Goal: Information Seeking & Learning: Learn about a topic

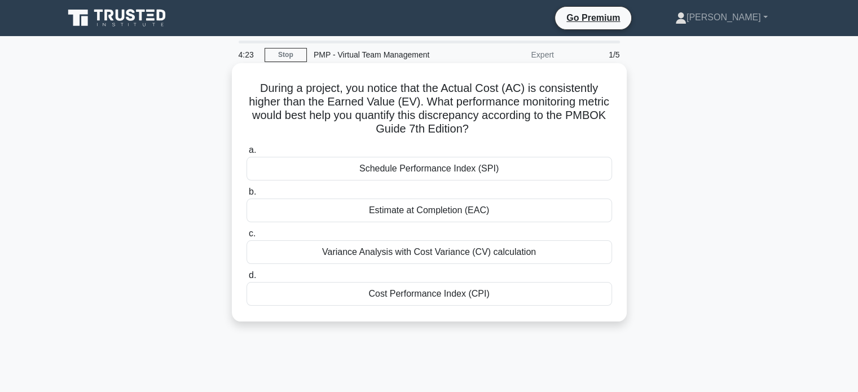
click at [405, 260] on div "Variance Analysis with Cost Variance (CV) calculation" at bounding box center [430, 252] width 366 height 24
click at [247, 238] on input "c. Variance Analysis with Cost Variance (CV) calculation" at bounding box center [247, 233] width 0 height 7
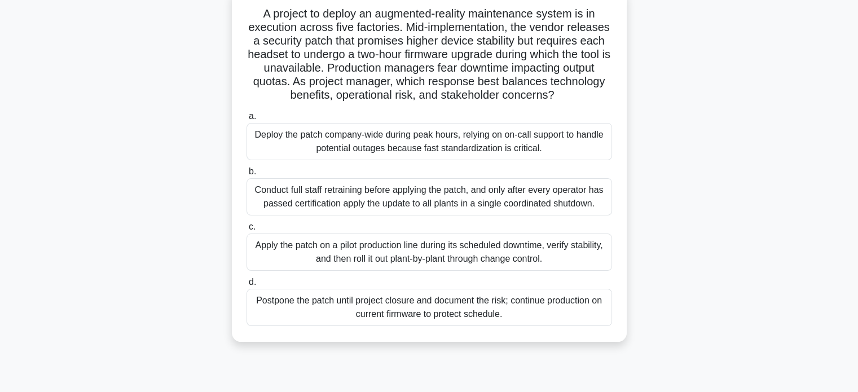
scroll to position [74, 0]
click at [430, 271] on div "Apply the patch on a pilot production line during its scheduled downtime, verif…" at bounding box center [430, 252] width 366 height 37
click at [247, 231] on input "c. Apply the patch on a pilot production line during its scheduled downtime, ve…" at bounding box center [247, 226] width 0 height 7
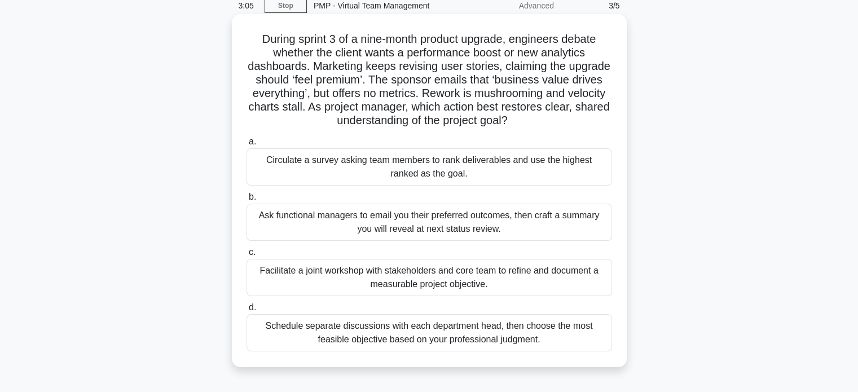
scroll to position [53, 0]
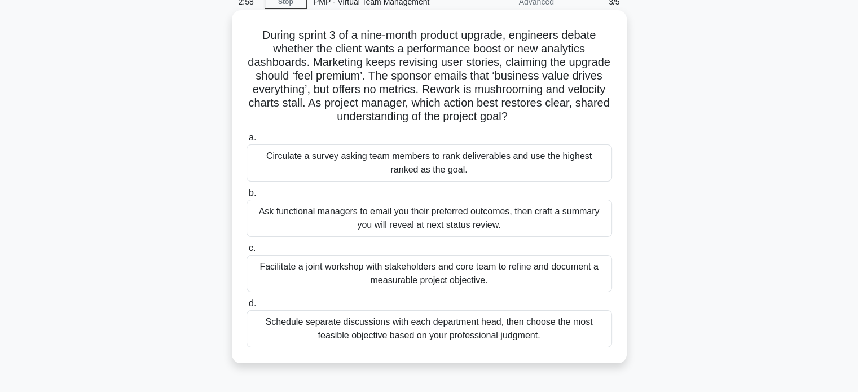
drag, startPoint x: 580, startPoint y: 280, endPoint x: 521, endPoint y: 277, distance: 58.8
click at [521, 277] on div "Facilitate a joint workshop with stakeholders and core team to refine and docum…" at bounding box center [430, 273] width 366 height 37
click at [247, 252] on input "c. Facilitate a joint workshop with stakeholders and core team to refine and do…" at bounding box center [247, 248] width 0 height 7
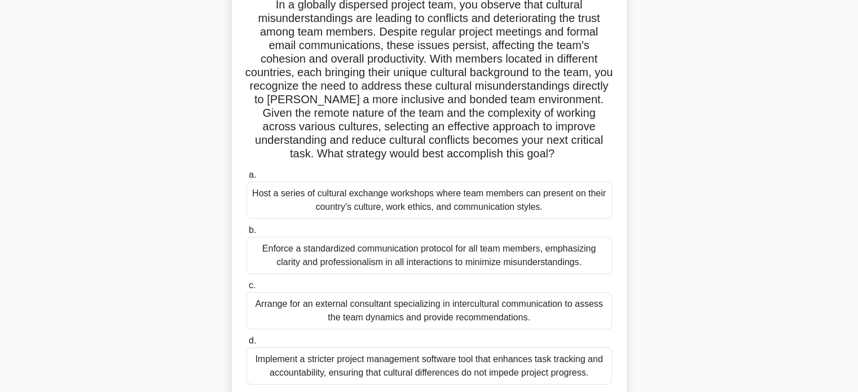
scroll to position [123, 0]
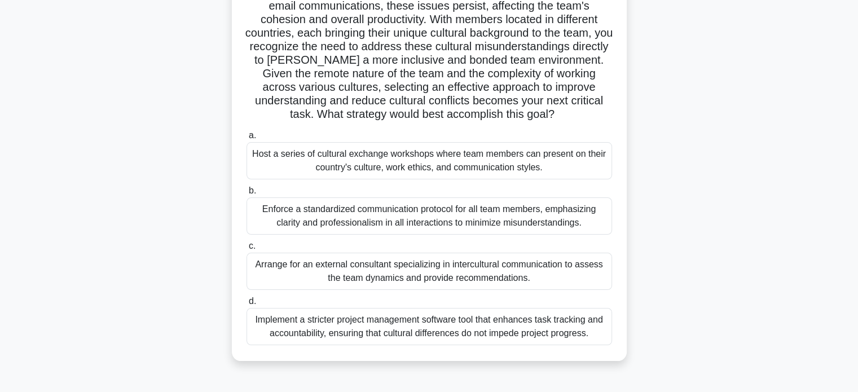
click at [517, 163] on div "Host a series of cultural exchange workshops where team members can present on …" at bounding box center [430, 160] width 366 height 37
click at [247, 139] on input "a. Host a series of cultural exchange workshops where team members can present …" at bounding box center [247, 135] width 0 height 7
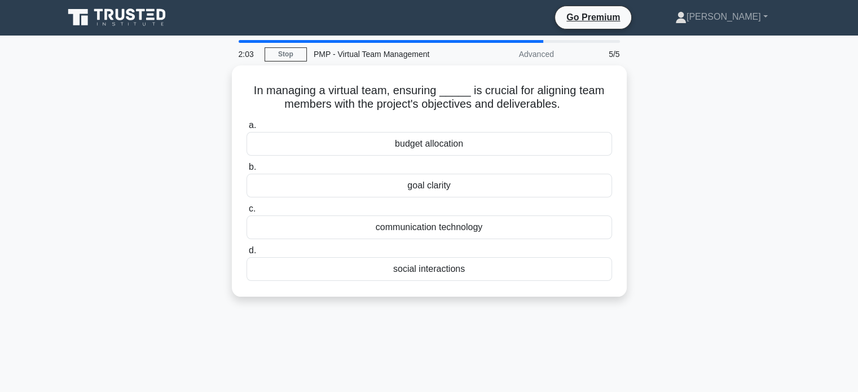
scroll to position [0, 0]
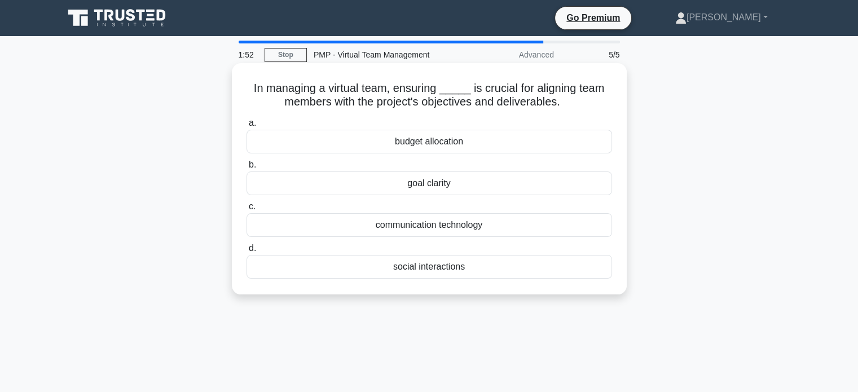
click at [509, 187] on div "goal clarity" at bounding box center [430, 184] width 366 height 24
click at [247, 169] on input "b. goal clarity" at bounding box center [247, 164] width 0 height 7
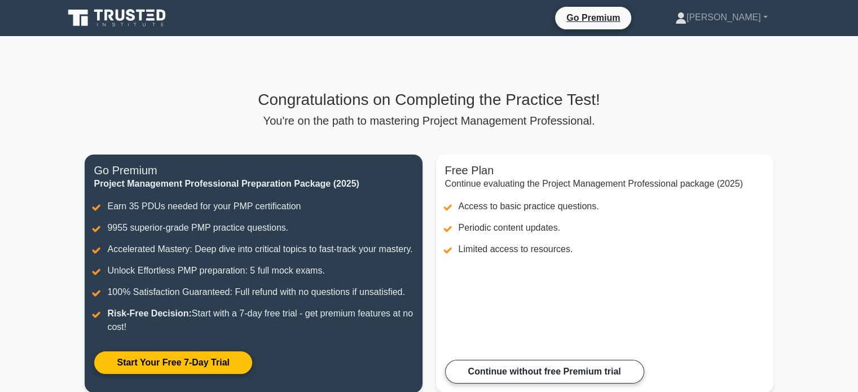
scroll to position [206, 0]
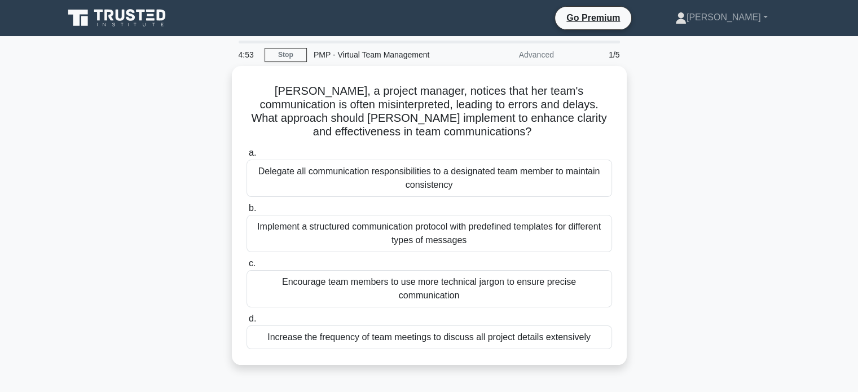
click at [413, 54] on div "PMP - Virtual Team Management" at bounding box center [384, 54] width 155 height 23
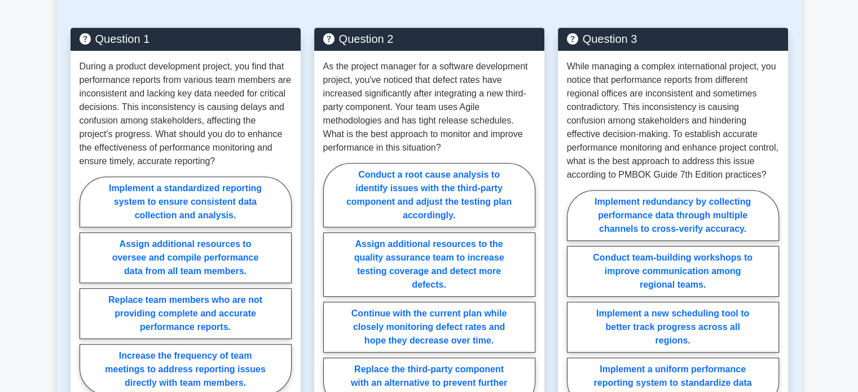
scroll to position [621, 0]
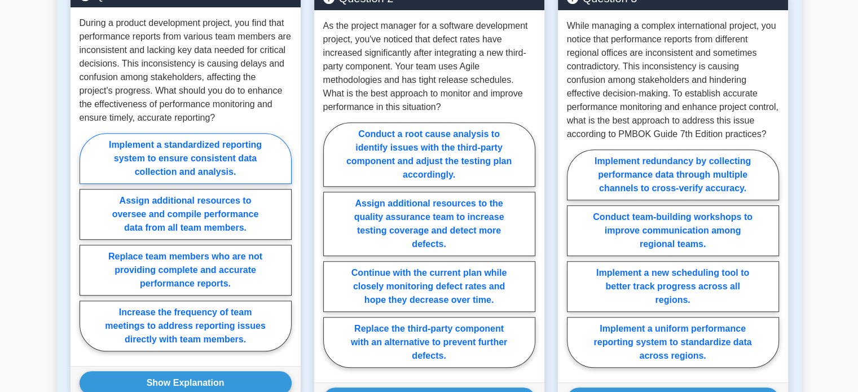
click at [239, 178] on label "Implement a standardized reporting system to ensure consistent data collection …" at bounding box center [186, 158] width 212 height 51
click at [87, 242] on input "Implement a standardized reporting system to ensure consistent data collection …" at bounding box center [83, 245] width 7 height 7
radio input "true"
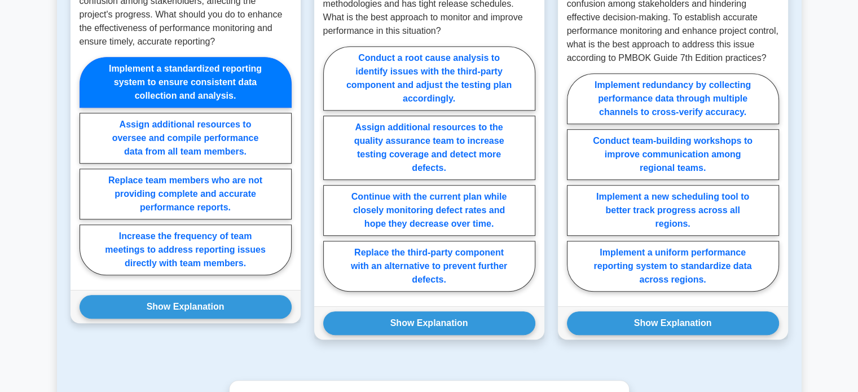
scroll to position [705, 0]
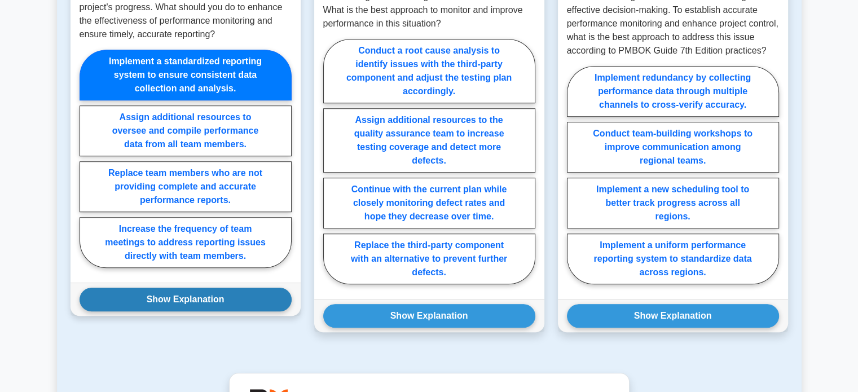
click at [201, 312] on button "Show Explanation" at bounding box center [186, 300] width 212 height 24
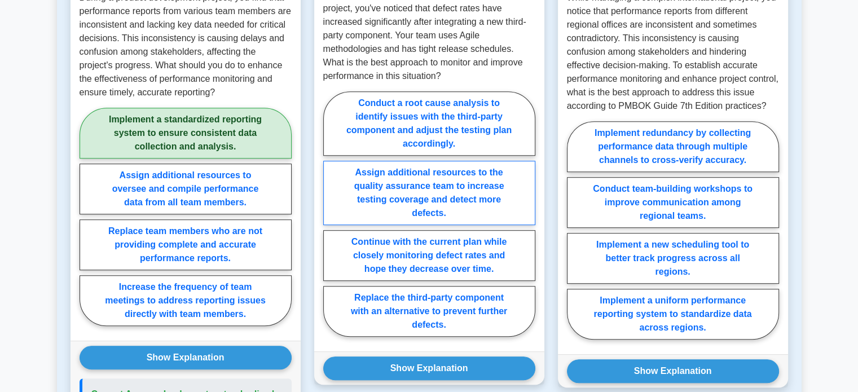
scroll to position [650, 0]
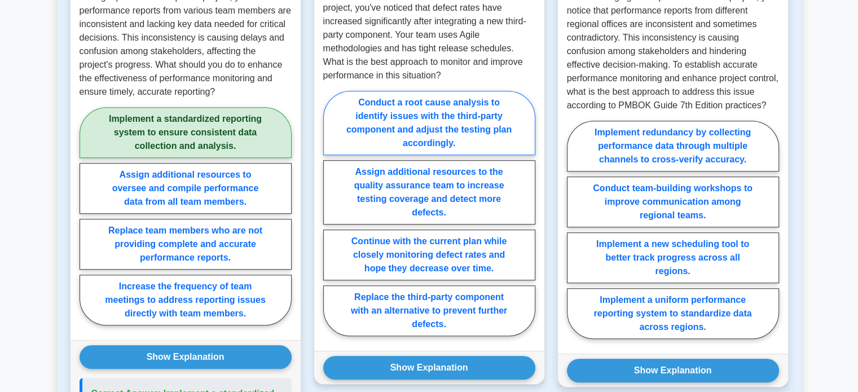
click at [492, 155] on label "Conduct a root cause analysis to identify issues with the third-party component…" at bounding box center [429, 123] width 212 height 64
click at [331, 213] on input "Conduct a root cause analysis to identify issues with the third-party component…" at bounding box center [326, 216] width 7 height 7
radio input "true"
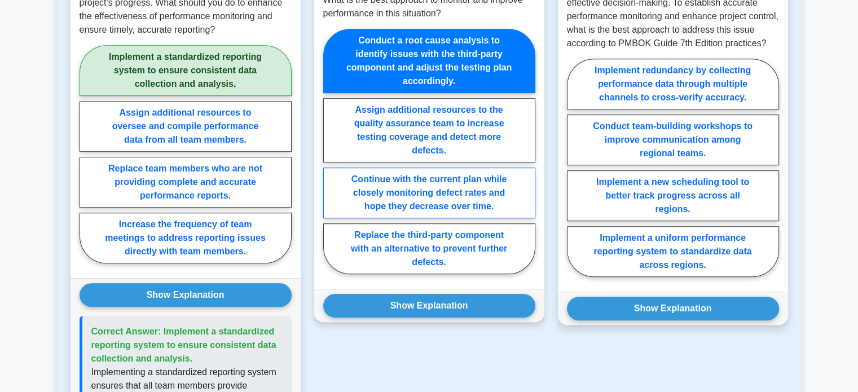
scroll to position [724, 0]
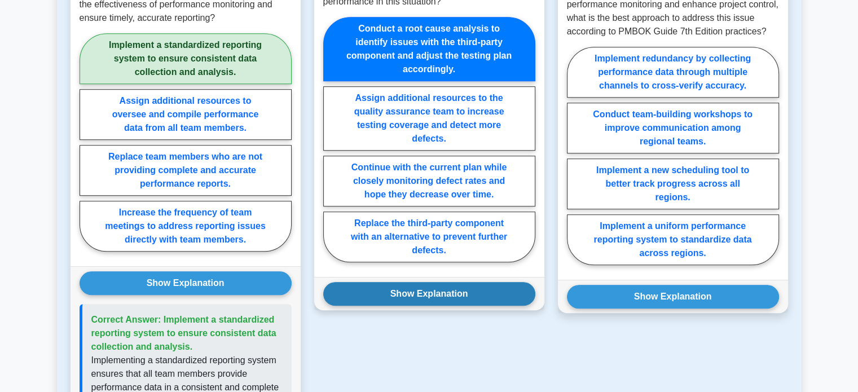
click at [420, 306] on button "Show Explanation" at bounding box center [429, 294] width 212 height 24
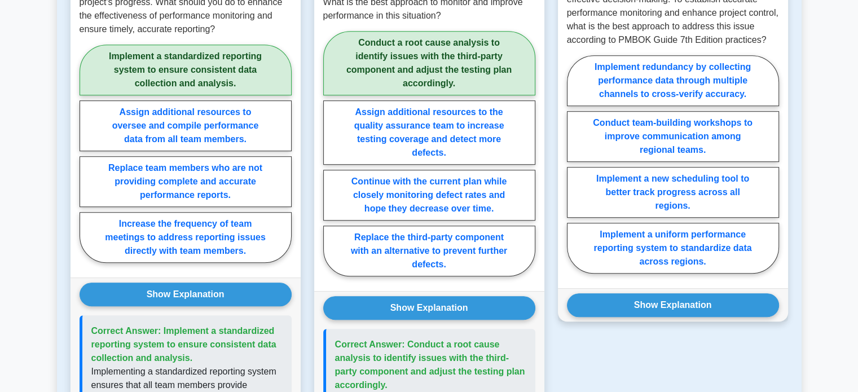
scroll to position [716, 0]
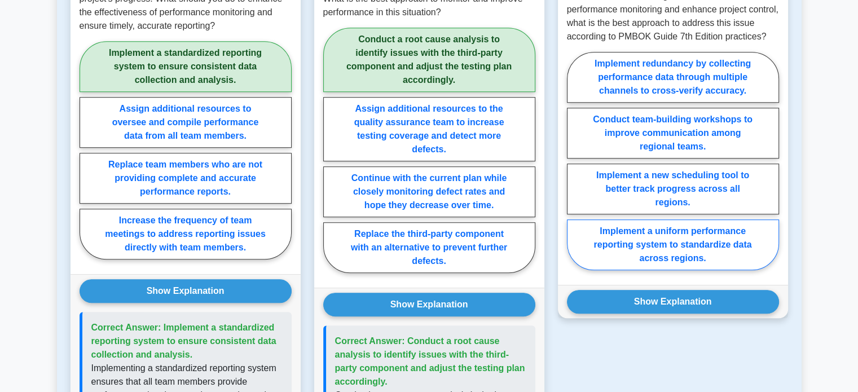
click at [713, 270] on label "Implement a uniform performance reporting system to standardize data across reg…" at bounding box center [673, 245] width 212 height 51
click at [574, 168] on input "Implement a uniform performance reporting system to standardize data across reg…" at bounding box center [570, 164] width 7 height 7
radio input "true"
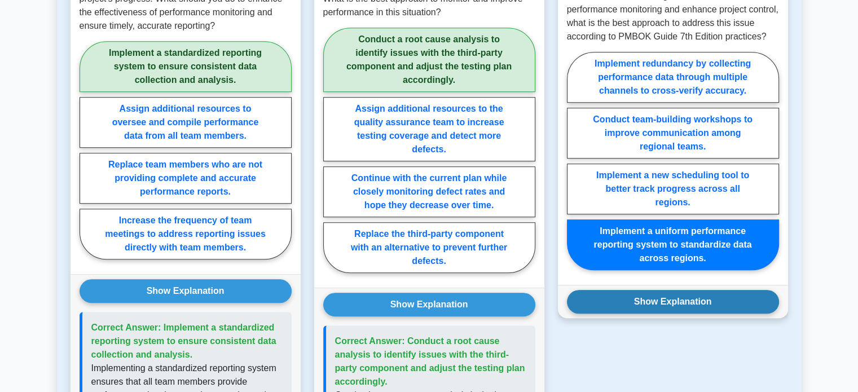
click at [669, 314] on button "Show Explanation" at bounding box center [673, 302] width 212 height 24
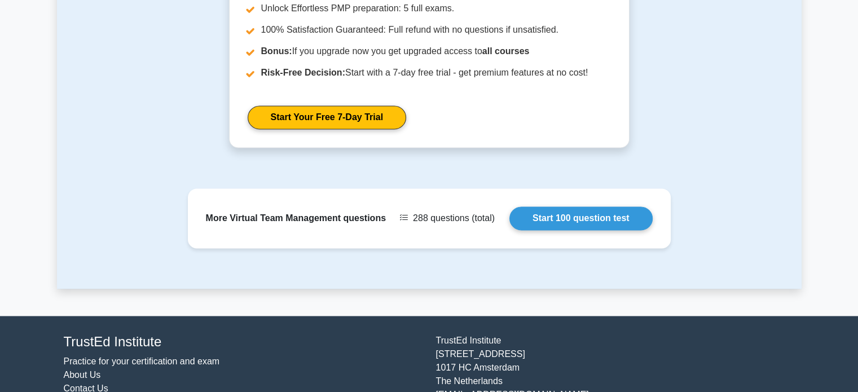
scroll to position [1590, 0]
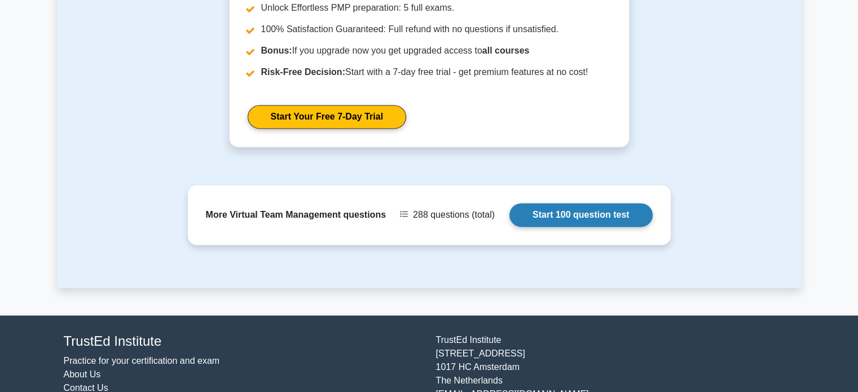
click at [626, 227] on link "Start 100 question test" at bounding box center [581, 215] width 143 height 24
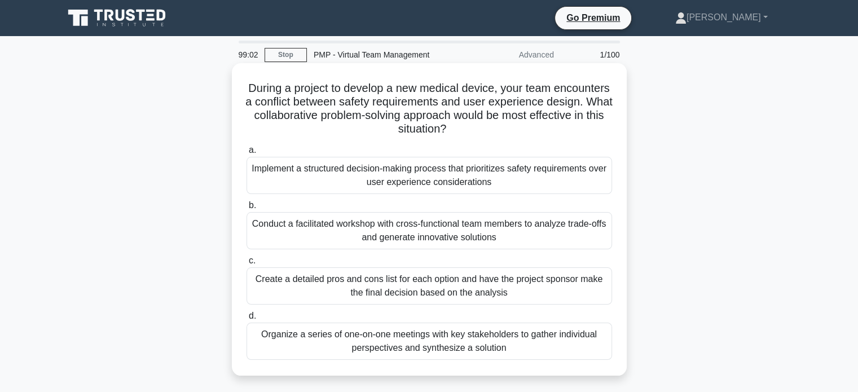
click at [427, 235] on div "Conduct a facilitated workshop with cross-functional team members to analyze tr…" at bounding box center [430, 230] width 366 height 37
click at [247, 209] on input "b. Conduct a facilitated workshop with cross-functional team members to analyze…" at bounding box center [247, 205] width 0 height 7
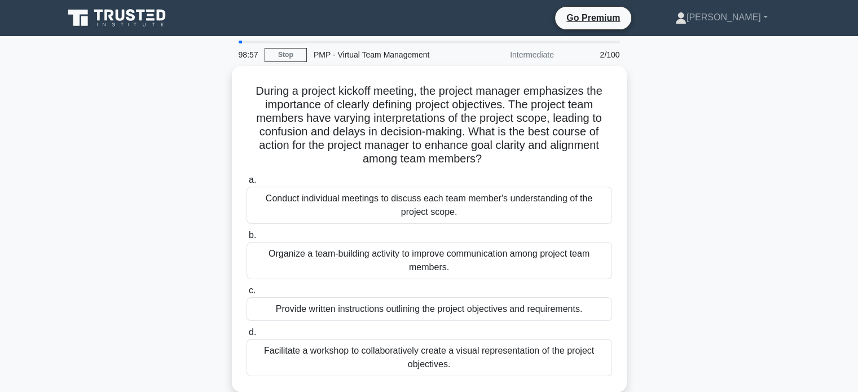
click at [713, 214] on div "During a project kickoff meeting, the project manager emphasizes the importance…" at bounding box center [429, 236] width 745 height 340
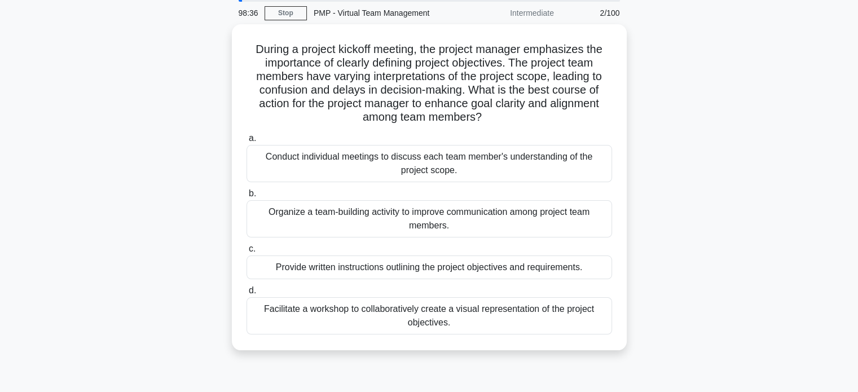
scroll to position [135, 0]
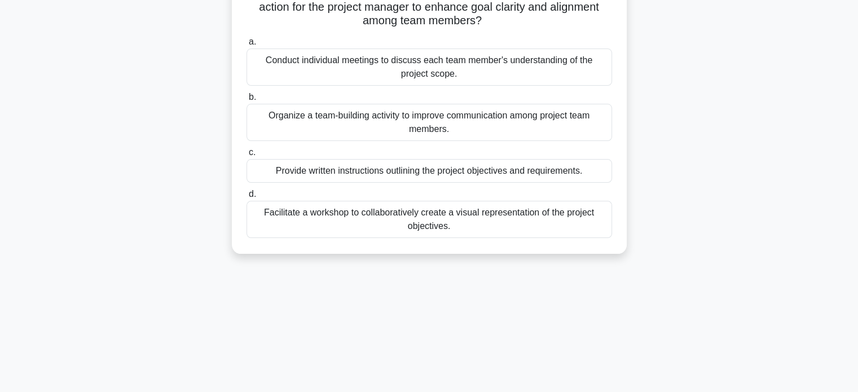
click at [589, 213] on div "Facilitate a workshop to collaboratively create a visual representation of the …" at bounding box center [430, 219] width 366 height 37
click at [247, 198] on input "d. Facilitate a workshop to collaboratively create a visual representation of t…" at bounding box center [247, 194] width 0 height 7
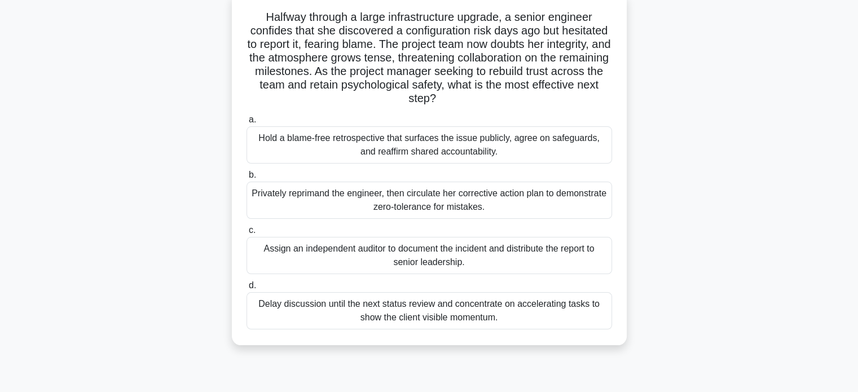
scroll to position [74, 0]
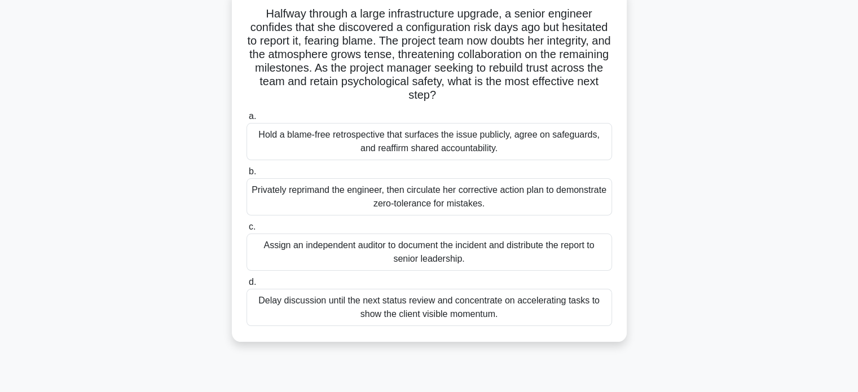
click at [557, 153] on div "Hold a blame-free retrospective that surfaces the issue publicly, agree on safe…" at bounding box center [430, 141] width 366 height 37
click at [247, 120] on input "a. Hold a blame-free retrospective that surfaces the issue publicly, agree on s…" at bounding box center [247, 116] width 0 height 7
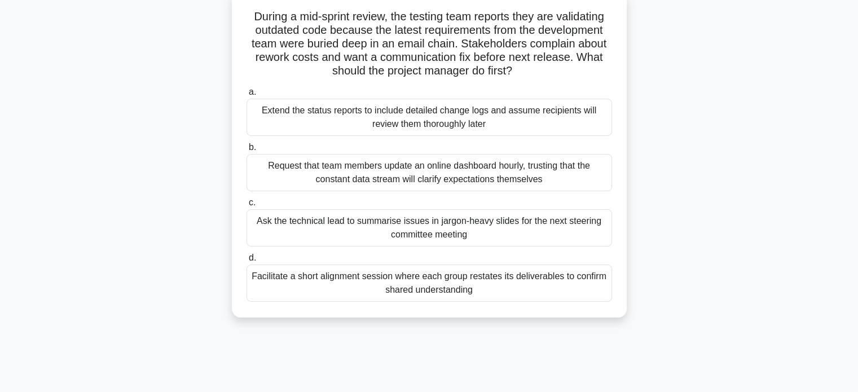
scroll to position [0, 0]
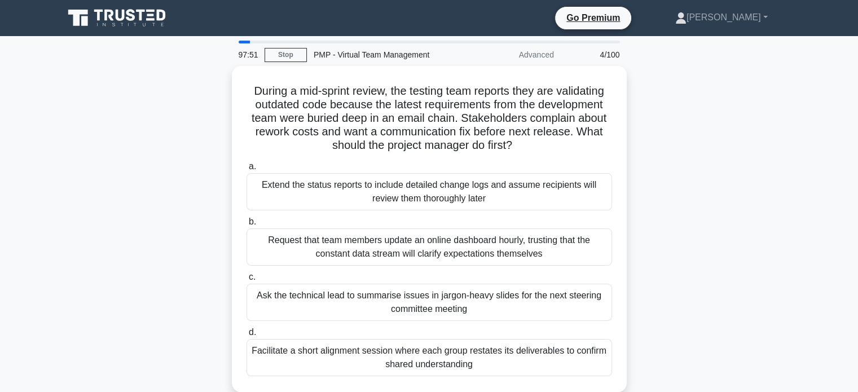
click at [704, 225] on div "During a mid-sprint review, the testing team reports they are validating outdat…" at bounding box center [429, 236] width 745 height 340
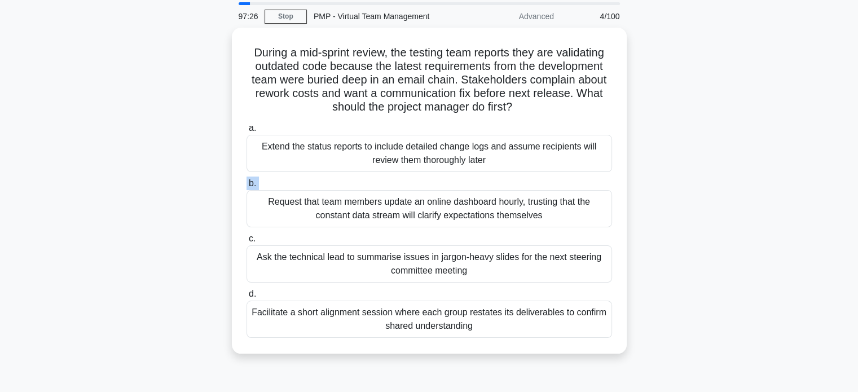
scroll to position [38, 0]
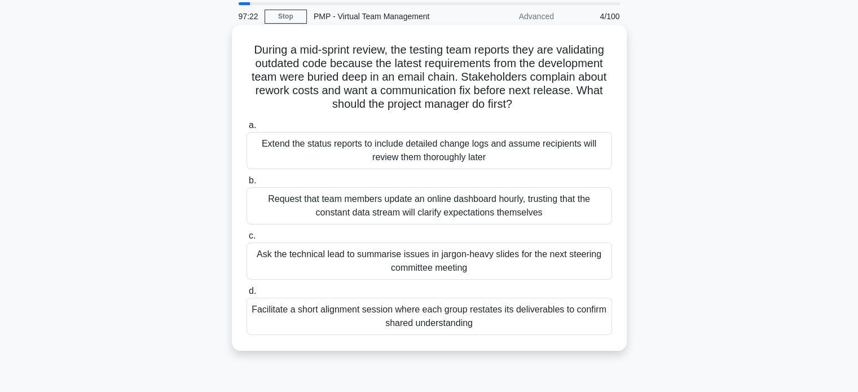
click at [520, 313] on div "Facilitate a short alignment session where each group restates its deliverables…" at bounding box center [430, 316] width 366 height 37
click at [247, 295] on input "d. Facilitate a short alignment session where each group restates its deliverab…" at bounding box center [247, 291] width 0 height 7
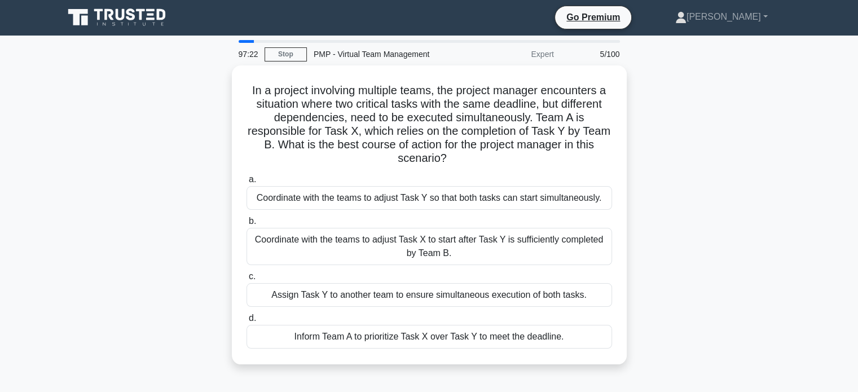
scroll to position [0, 0]
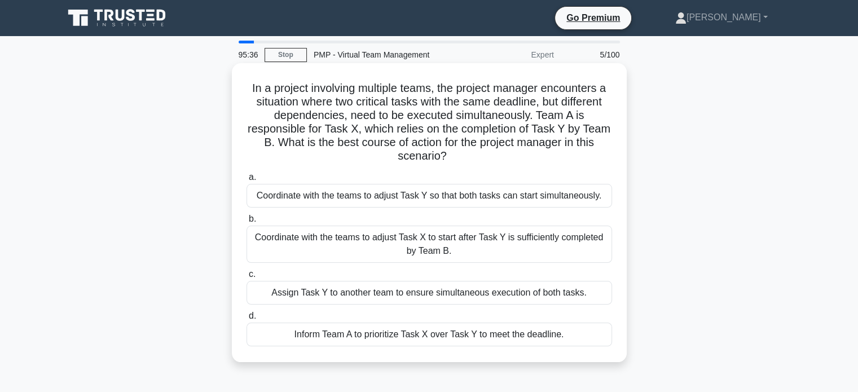
click at [575, 244] on div "Coordinate with the teams to adjust Task X to start after Task Y is sufficientl…" at bounding box center [430, 244] width 366 height 37
click at [247, 223] on input "b. Coordinate with the teams to adjust Task X to start after Task Y is sufficie…" at bounding box center [247, 219] width 0 height 7
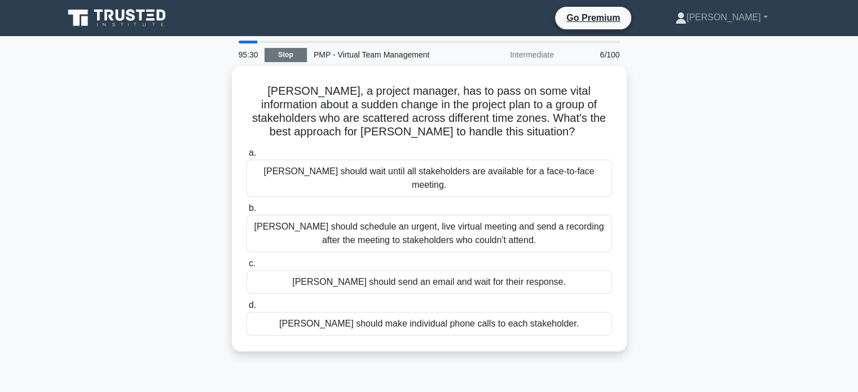
click at [293, 57] on link "Stop" at bounding box center [286, 55] width 42 height 14
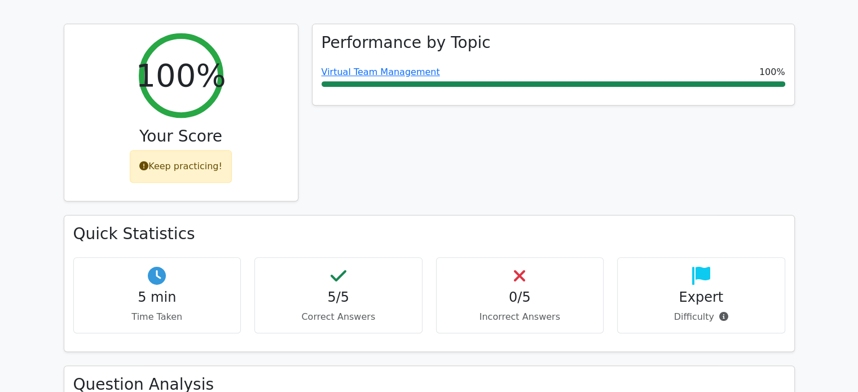
scroll to position [485, 0]
click at [463, 288] on div "Quick Statistics 5 min Time Taken 5/5 Correct Answers 0/5 Incorrect Answers Exp…" at bounding box center [429, 283] width 730 height 135
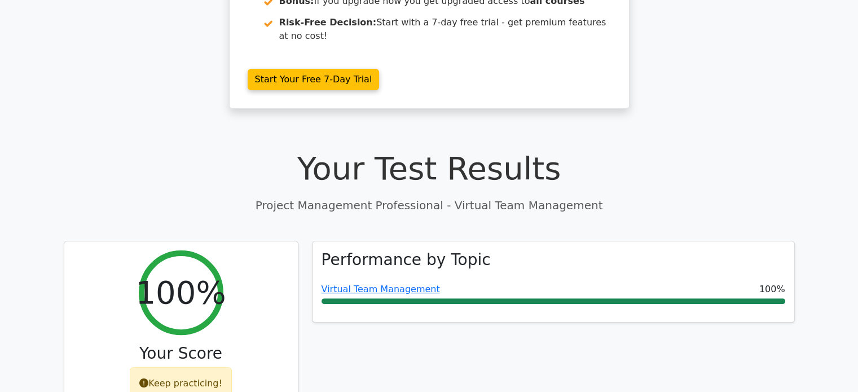
scroll to position [359, 0]
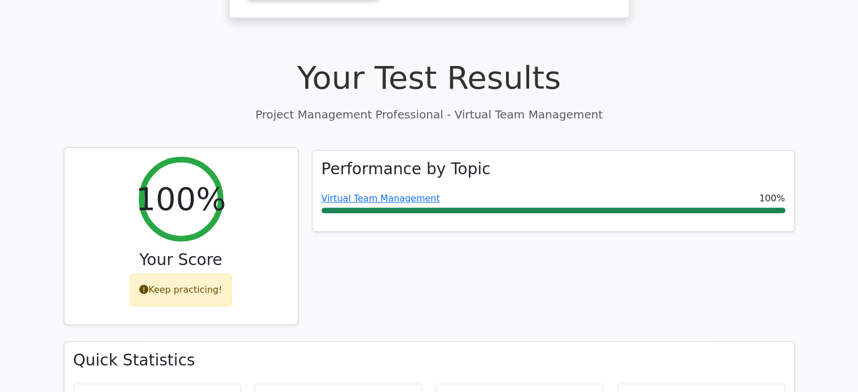
click at [198, 274] on div "Keep practicing!" at bounding box center [181, 290] width 102 height 33
click at [190, 274] on div "Keep practicing!" at bounding box center [181, 290] width 102 height 33
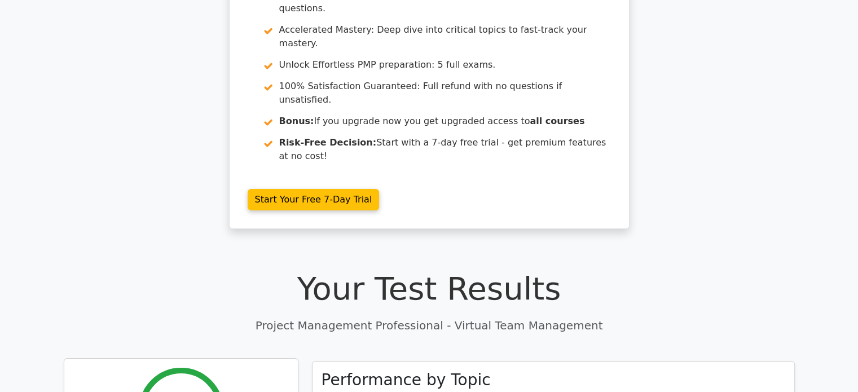
scroll to position [140, 0]
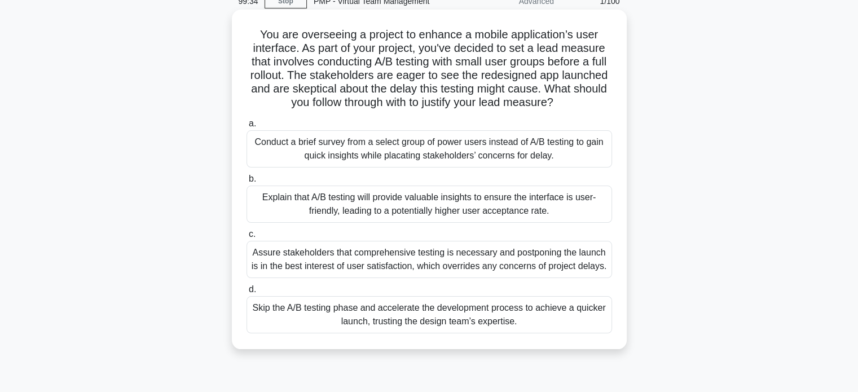
scroll to position [54, 0]
click at [471, 205] on div "Explain that A/B testing will provide valuable insights to ensure the interface…" at bounding box center [430, 203] width 366 height 37
click at [247, 182] on input "b. Explain that A/B testing will provide valuable insights to ensure the interf…" at bounding box center [247, 178] width 0 height 7
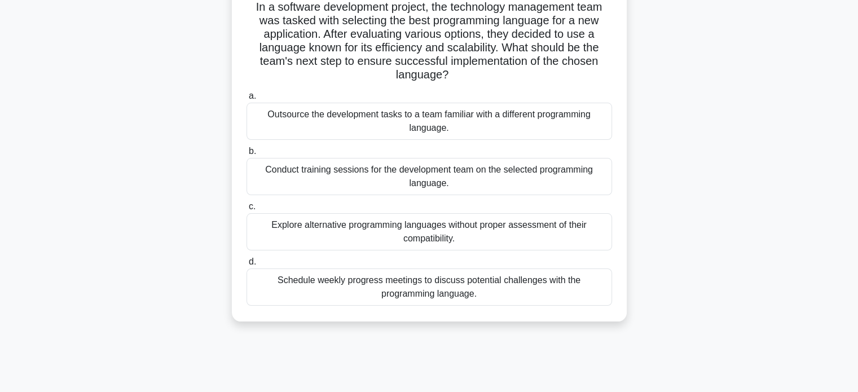
scroll to position [83, 0]
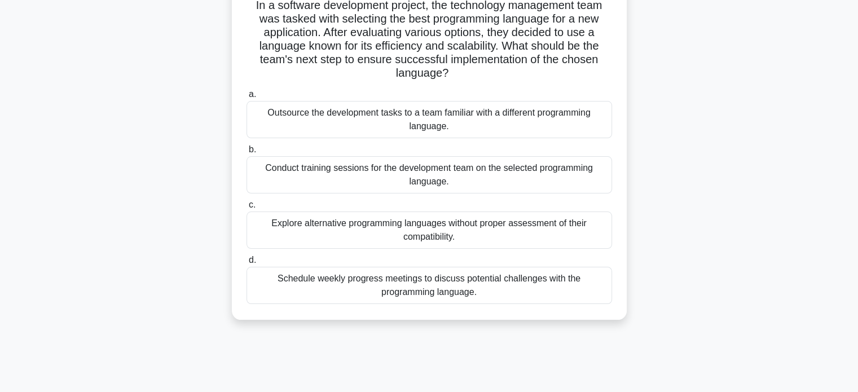
click at [511, 175] on div "Conduct training sessions for the development team on the selected programming …" at bounding box center [430, 174] width 366 height 37
click at [247, 153] on input "b. Conduct training sessions for the development team on the selected programmi…" at bounding box center [247, 149] width 0 height 7
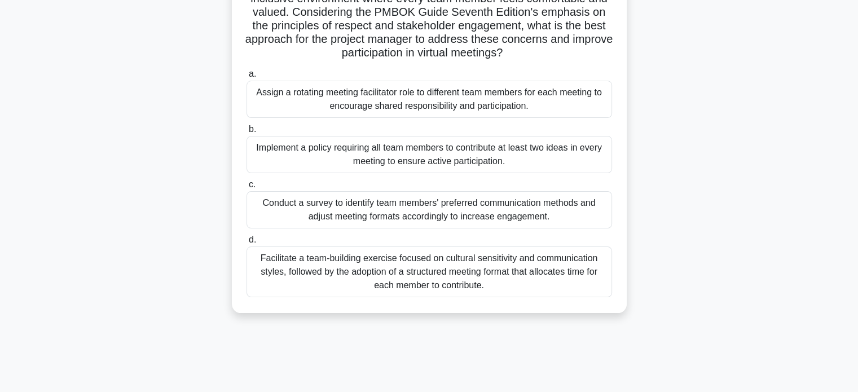
scroll to position [217, 0]
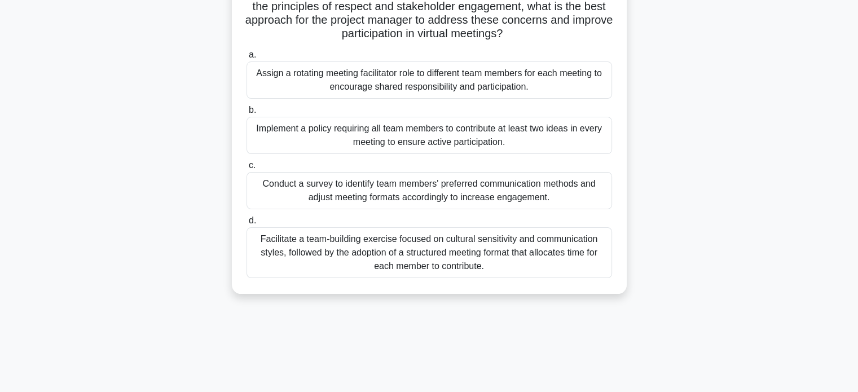
click at [476, 261] on div "Facilitate a team-building exercise focused on cultural sensitivity and communi…" at bounding box center [430, 252] width 366 height 51
click at [247, 225] on input "d. Facilitate a team-building exercise focused on cultural sensitivity and comm…" at bounding box center [247, 220] width 0 height 7
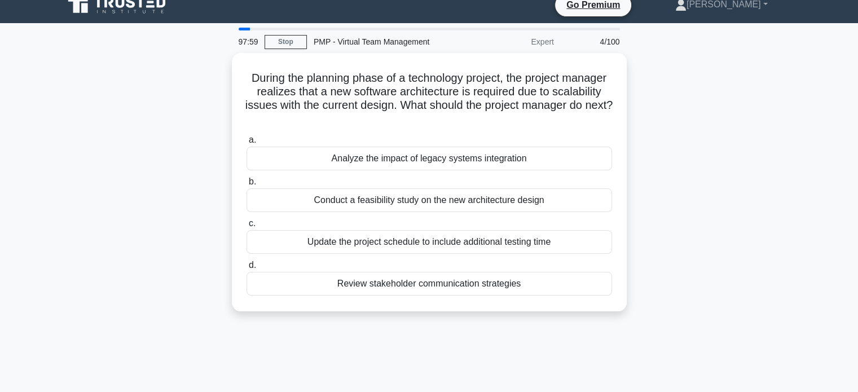
scroll to position [0, 0]
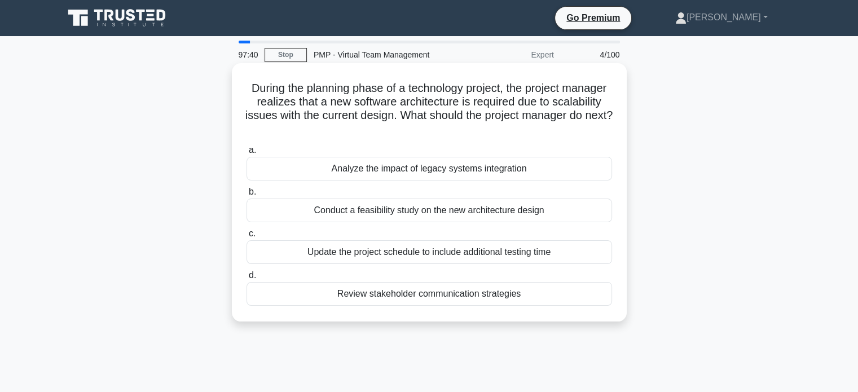
click at [475, 213] on div "Conduct a feasibility study on the new architecture design" at bounding box center [430, 211] width 366 height 24
click at [247, 196] on input "b. Conduct a feasibility study on the new architecture design" at bounding box center [247, 191] width 0 height 7
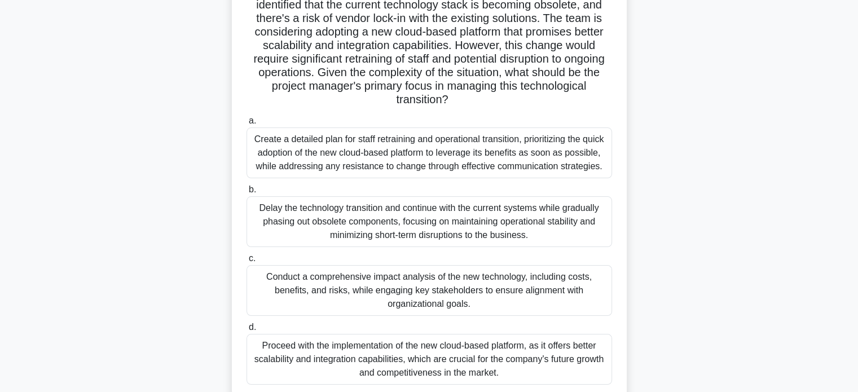
scroll to position [111, 0]
click at [461, 300] on div "Conduct a comprehensive impact analysis of the new technology, including costs,…" at bounding box center [430, 290] width 366 height 51
click at [247, 262] on input "c. Conduct a comprehensive impact analysis of the new technology, including cos…" at bounding box center [247, 258] width 0 height 7
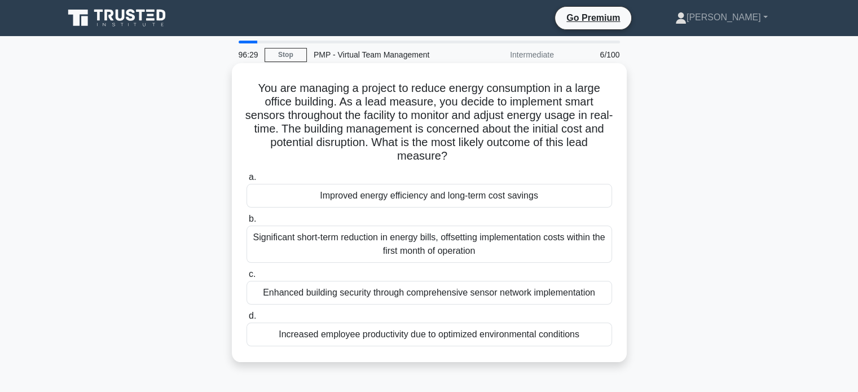
scroll to position [0, 0]
click at [462, 200] on div "Improved energy efficiency and long-term cost savings" at bounding box center [430, 196] width 366 height 24
click at [247, 181] on input "a. Improved energy efficiency and long-term cost savings" at bounding box center [247, 177] width 0 height 7
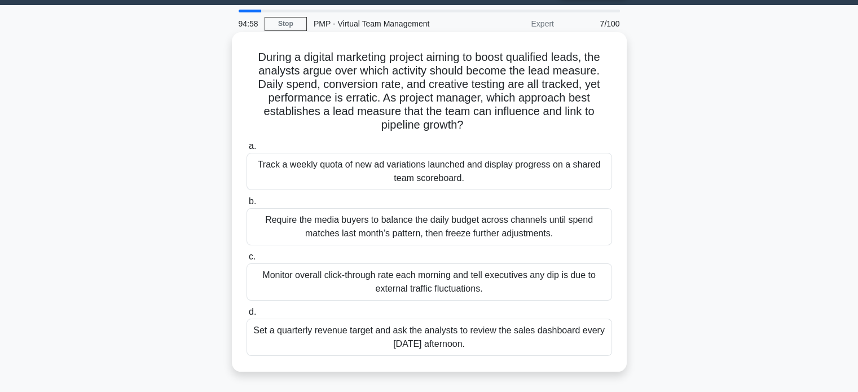
scroll to position [32, 0]
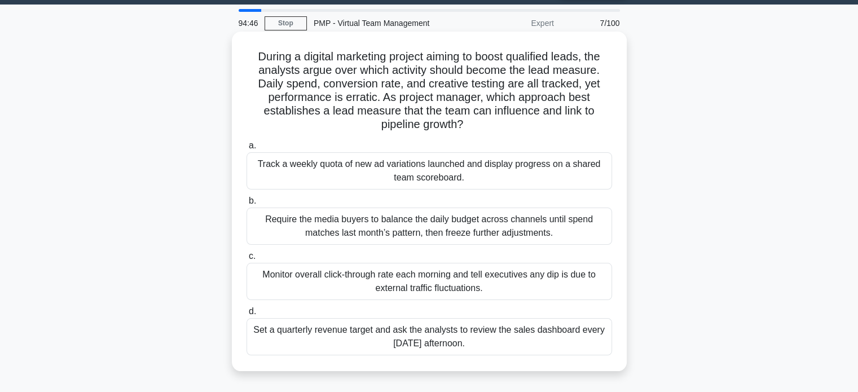
drag, startPoint x: 454, startPoint y: 176, endPoint x: 406, endPoint y: 169, distance: 47.8
click at [406, 169] on div "Track a weekly quota of new ad variations launched and display progress on a sh…" at bounding box center [430, 170] width 366 height 37
click at [247, 150] on input "a. Track a weekly quota of new ad variations launched and display progress on a…" at bounding box center [247, 145] width 0 height 7
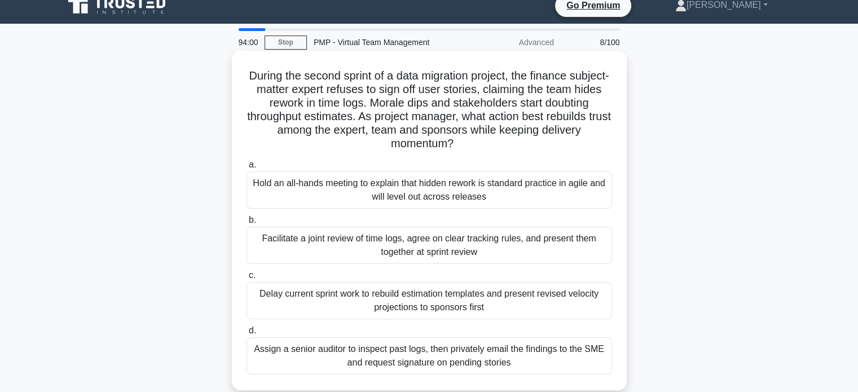
scroll to position [13, 0]
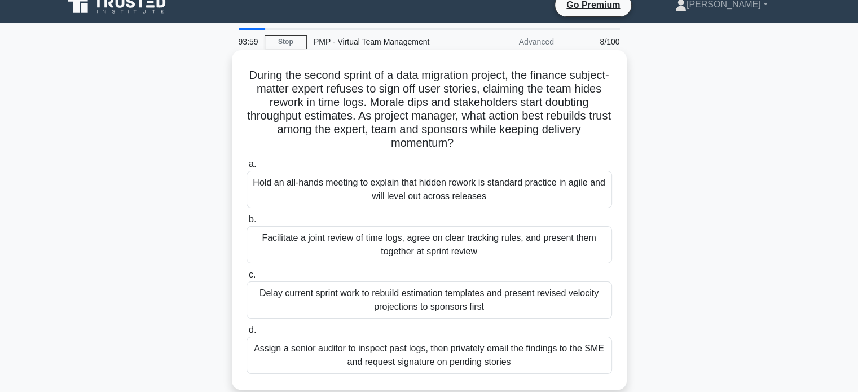
click at [512, 248] on div "Facilitate a joint review of time logs, agree on clear tracking rules, and pres…" at bounding box center [430, 244] width 366 height 37
click at [247, 223] on input "b. Facilitate a joint review of time logs, agree on clear tracking rules, and p…" at bounding box center [247, 219] width 0 height 7
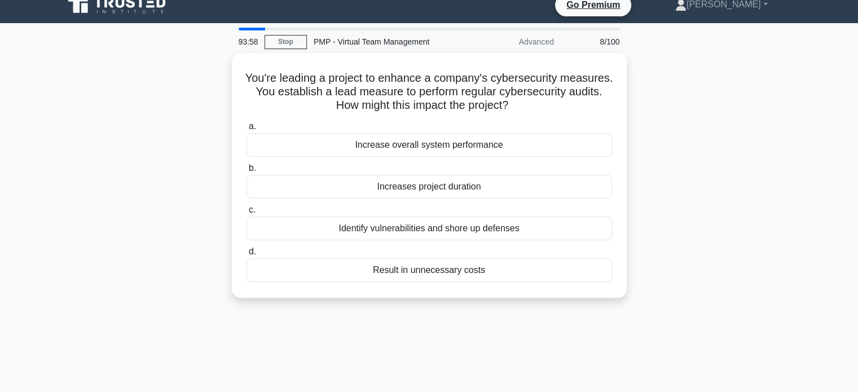
scroll to position [0, 0]
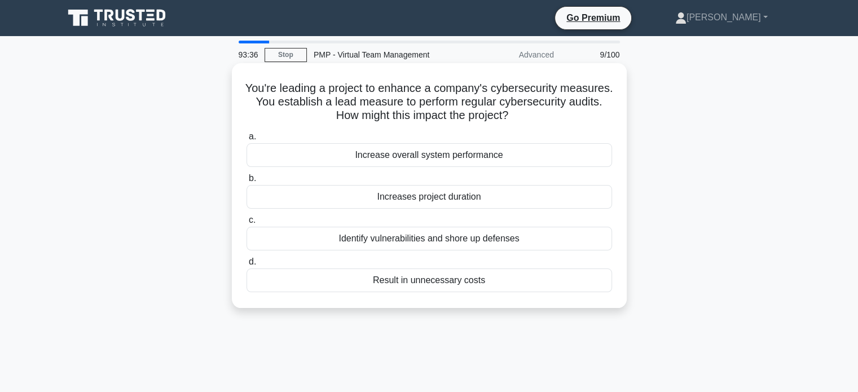
click at [516, 243] on div "Identify vulnerabilities and shore up defenses" at bounding box center [430, 239] width 366 height 24
click at [247, 224] on input "c. Identify vulnerabilities and shore up defenses" at bounding box center [247, 220] width 0 height 7
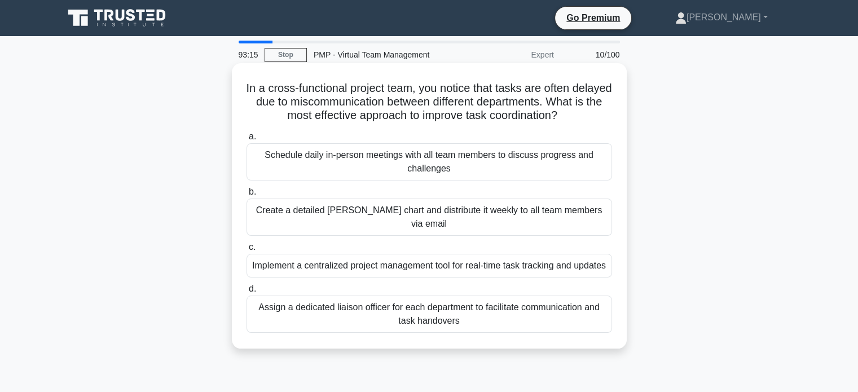
click at [536, 166] on div "Schedule daily in-person meetings with all team members to discuss progress and…" at bounding box center [430, 161] width 366 height 37
click at [247, 141] on input "a. Schedule daily in-person meetings with all team members to discuss progress …" at bounding box center [247, 136] width 0 height 7
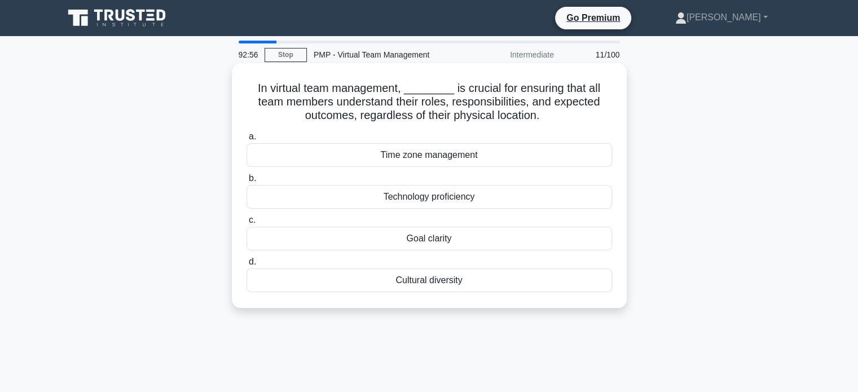
click at [485, 244] on div "Goal clarity" at bounding box center [430, 239] width 366 height 24
click at [247, 224] on input "c. Goal clarity" at bounding box center [247, 220] width 0 height 7
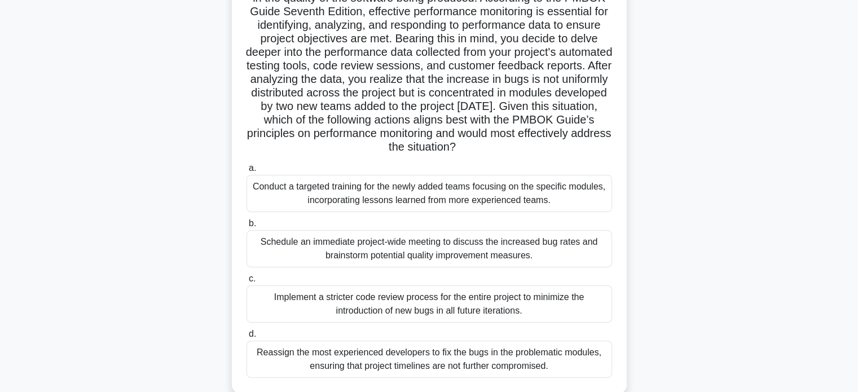
scroll to position [137, 0]
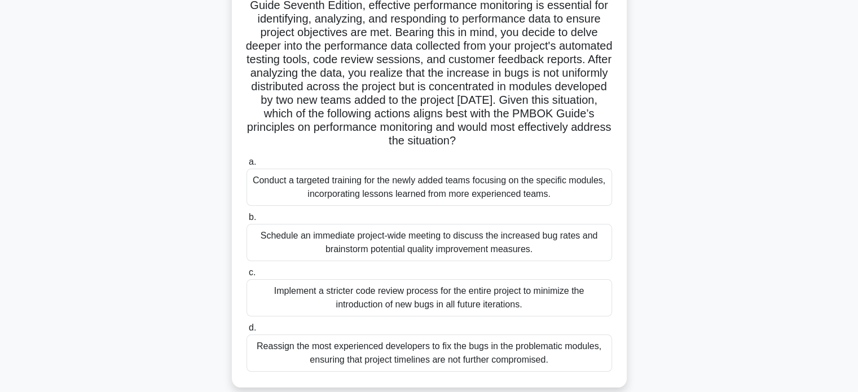
click at [502, 188] on div "Conduct a targeted training for the newly added teams focusing on the specific …" at bounding box center [430, 187] width 366 height 37
click at [247, 166] on input "a. Conduct a targeted training for the newly added teams focusing on the specif…" at bounding box center [247, 162] width 0 height 7
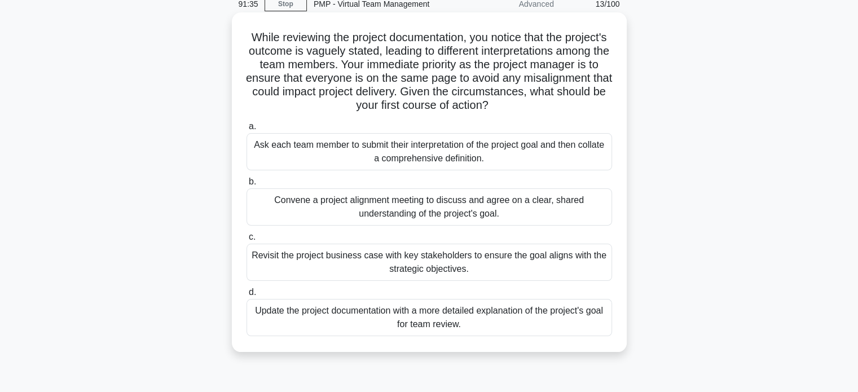
scroll to position [62, 0]
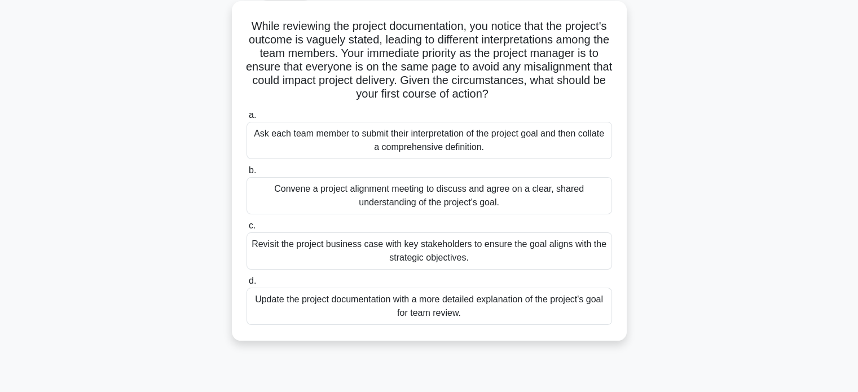
drag, startPoint x: 519, startPoint y: 209, endPoint x: 484, endPoint y: 208, distance: 35.0
click at [484, 208] on div "Convene a project alignment meeting to discuss and agree on a clear, shared und…" at bounding box center [430, 195] width 366 height 37
click at [247, 174] on input "b. Convene a project alignment meeting to discuss and agree on a clear, shared …" at bounding box center [247, 170] width 0 height 7
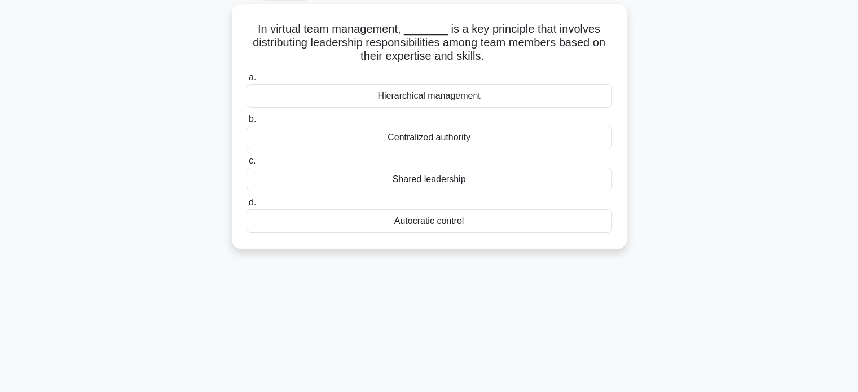
scroll to position [0, 0]
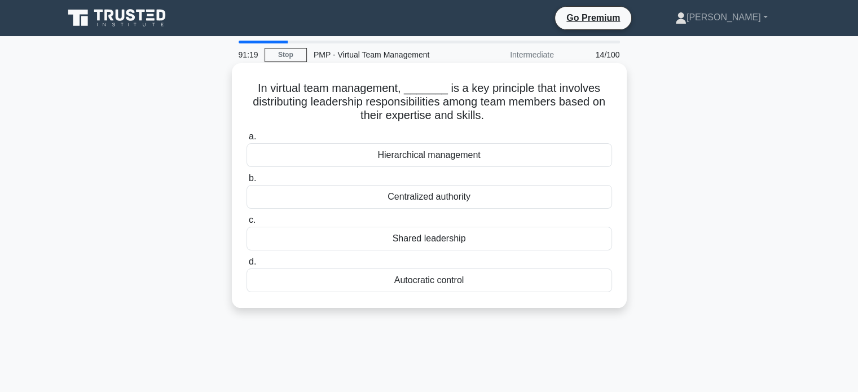
click at [474, 242] on div "Shared leadership" at bounding box center [430, 239] width 366 height 24
click at [247, 224] on input "c. Shared leadership" at bounding box center [247, 220] width 0 height 7
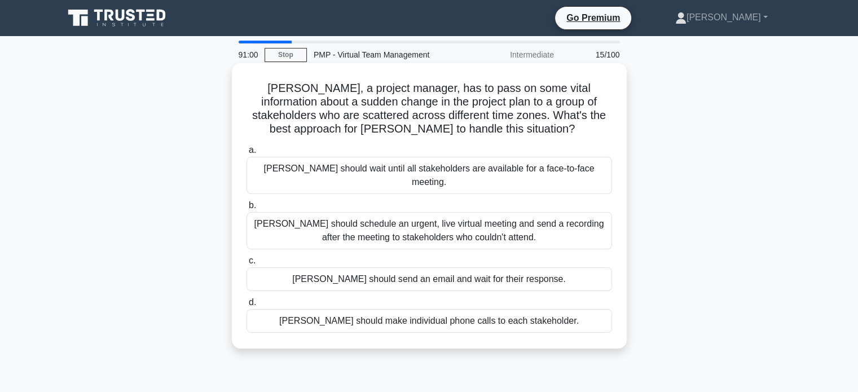
click at [475, 226] on div "David should schedule an urgent, live virtual meeting and send a recording afte…" at bounding box center [430, 230] width 366 height 37
click at [247, 209] on input "b. David should schedule an urgent, live virtual meeting and send a recording a…" at bounding box center [247, 205] width 0 height 7
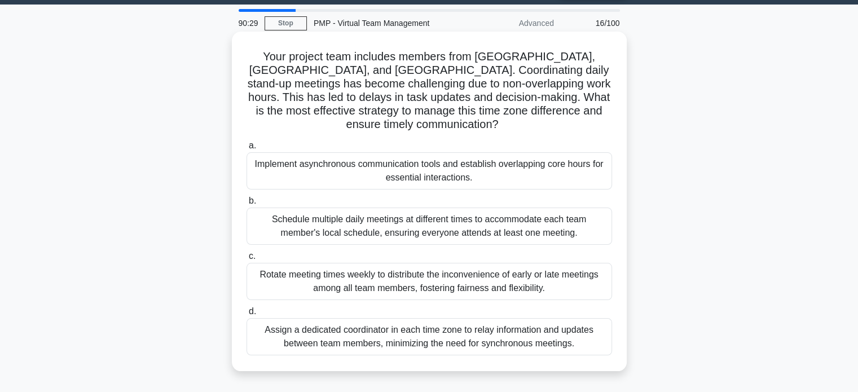
scroll to position [33, 0]
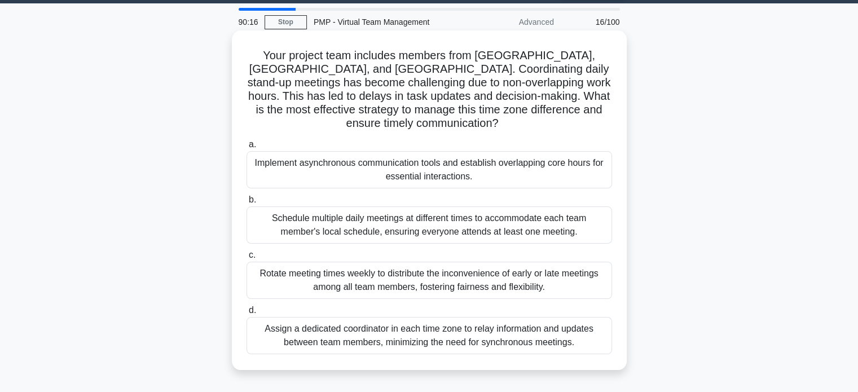
click at [541, 177] on div "Implement asynchronous communication tools and establish overlapping core hours…" at bounding box center [430, 169] width 366 height 37
click at [247, 148] on input "a. Implement asynchronous communication tools and establish overlapping core ho…" at bounding box center [247, 144] width 0 height 7
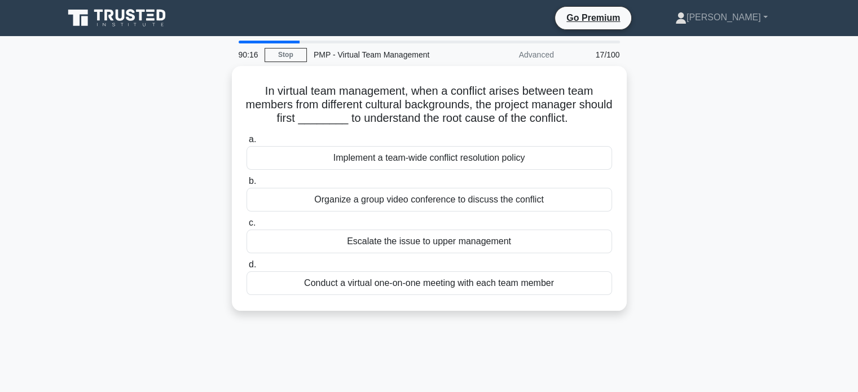
scroll to position [0, 0]
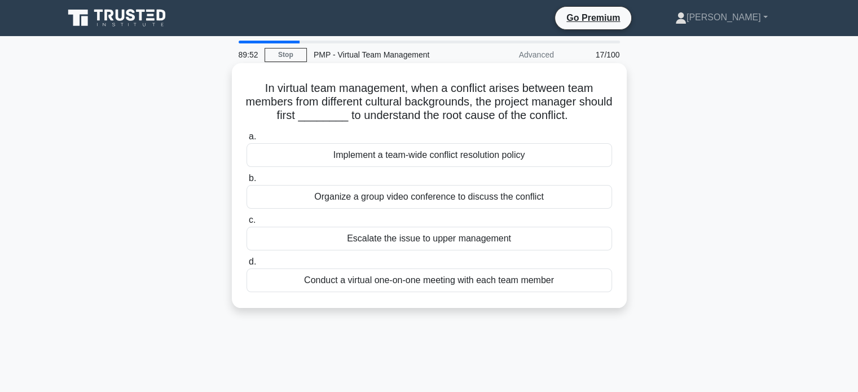
click at [499, 282] on div "Conduct a virtual one-on-one meeting with each team member" at bounding box center [430, 281] width 366 height 24
click at [247, 266] on input "d. Conduct a virtual one-on-one meeting with each team member" at bounding box center [247, 261] width 0 height 7
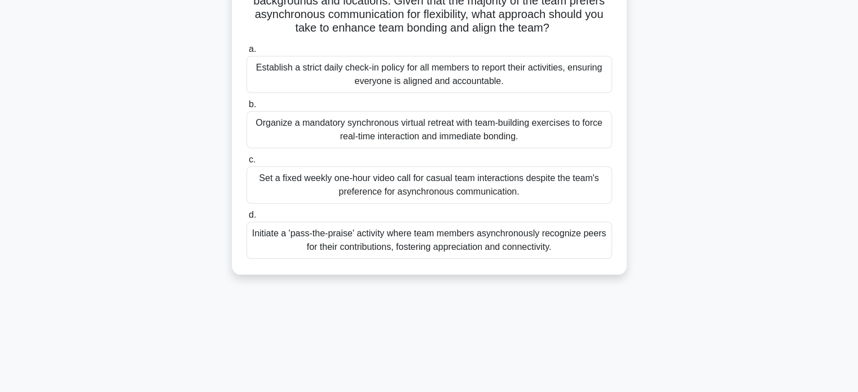
scroll to position [146, 0]
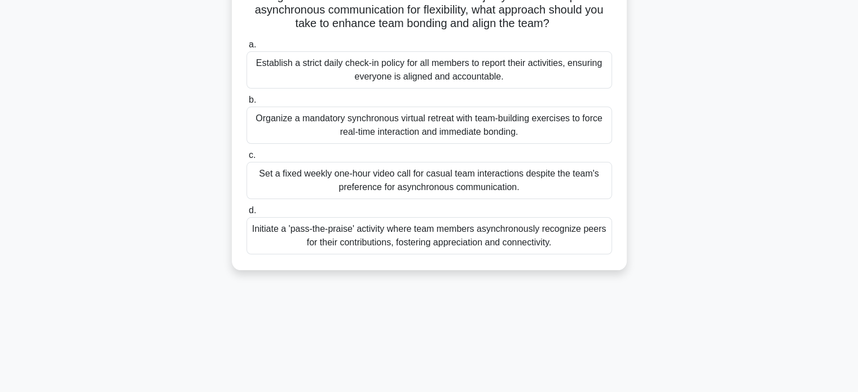
click at [530, 249] on div "Initiate a 'pass-the-praise' activity where team members asynchronously recogni…" at bounding box center [430, 235] width 366 height 37
click at [247, 214] on input "d. Initiate a 'pass-the-praise' activity where team members asynchronously reco…" at bounding box center [247, 210] width 0 height 7
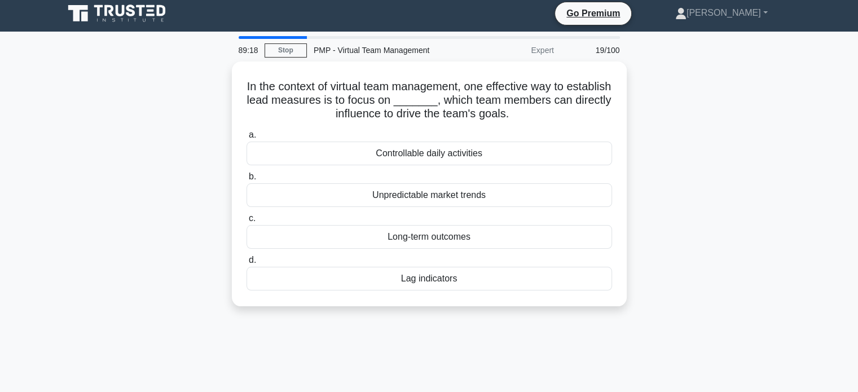
scroll to position [0, 0]
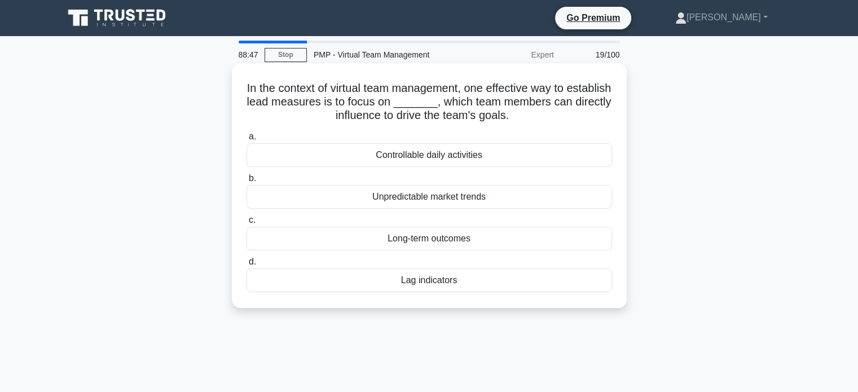
click at [443, 157] on div "Controllable daily activities" at bounding box center [430, 155] width 366 height 24
click at [247, 141] on input "a. Controllable daily activities" at bounding box center [247, 136] width 0 height 7
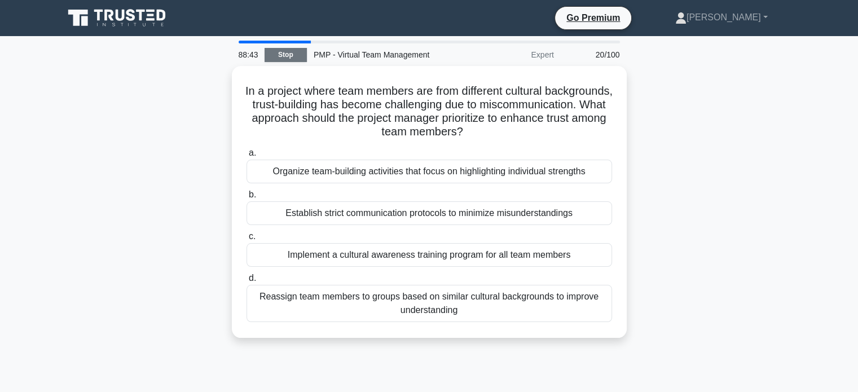
click at [283, 56] on link "Stop" at bounding box center [286, 55] width 42 height 14
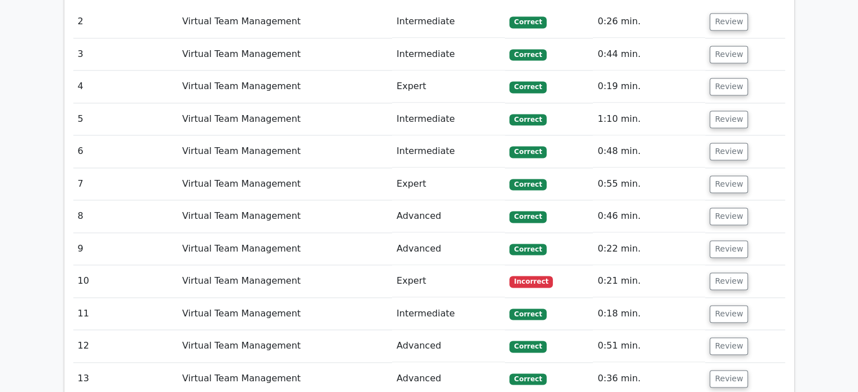
scroll to position [1620, 0]
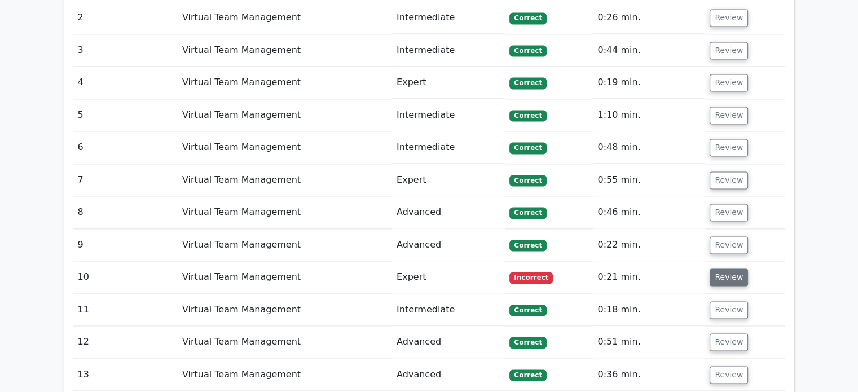
click at [724, 269] on button "Review" at bounding box center [729, 277] width 38 height 17
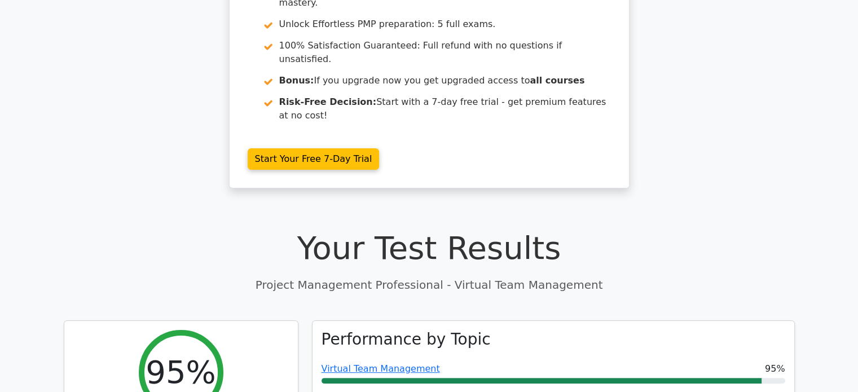
scroll to position [0, 0]
